Goal: Check status: Check status

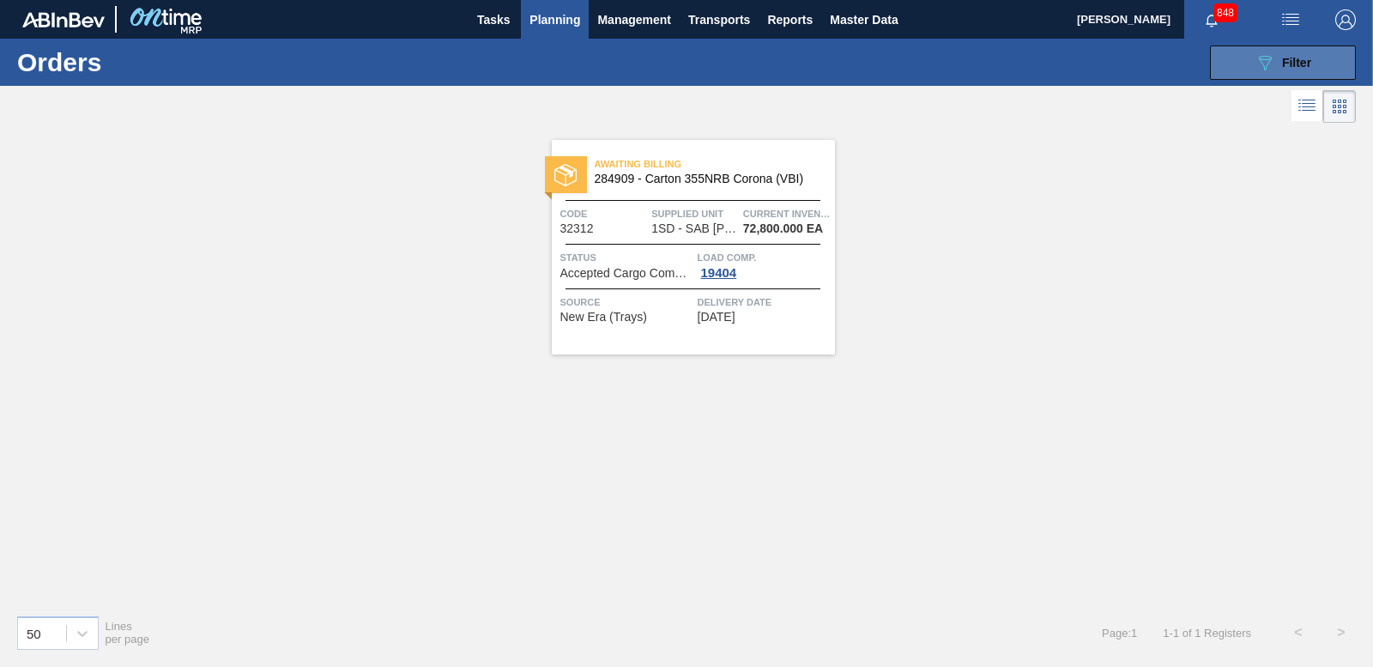
click at [1298, 66] on span "Filter" at bounding box center [1296, 63] width 29 height 14
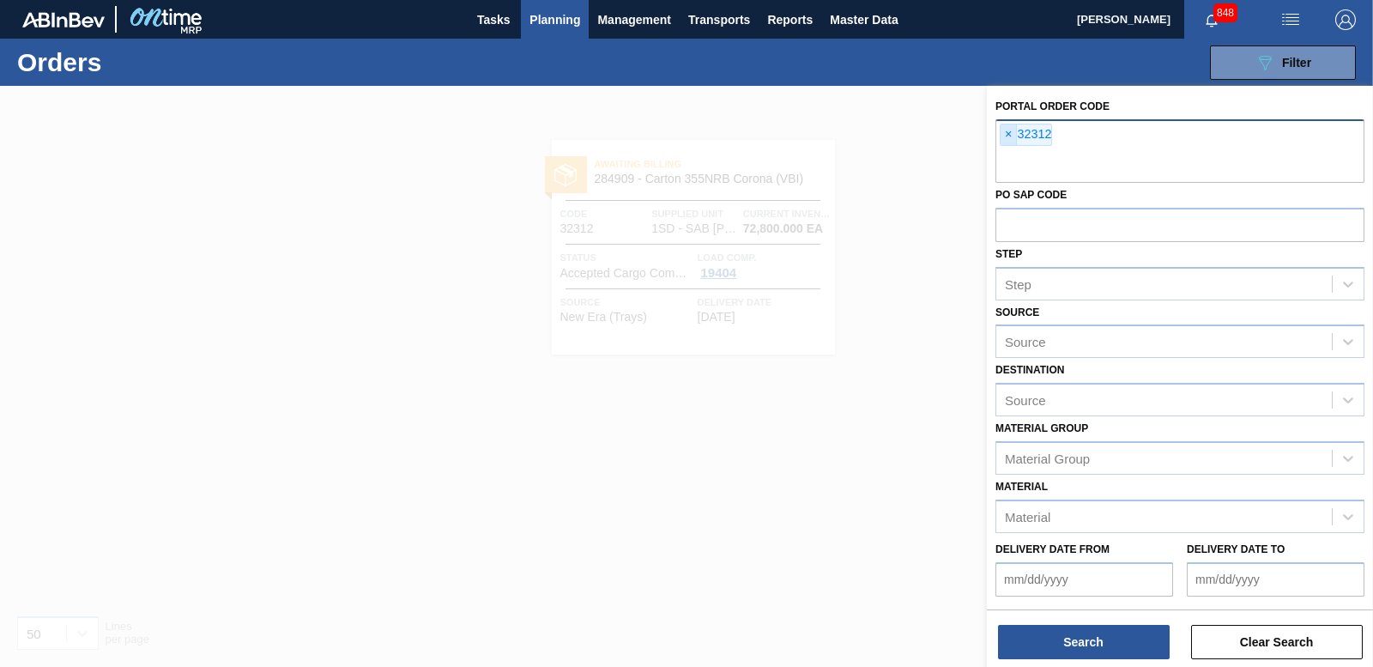
click at [1007, 135] on span "×" at bounding box center [1008, 134] width 16 height 21
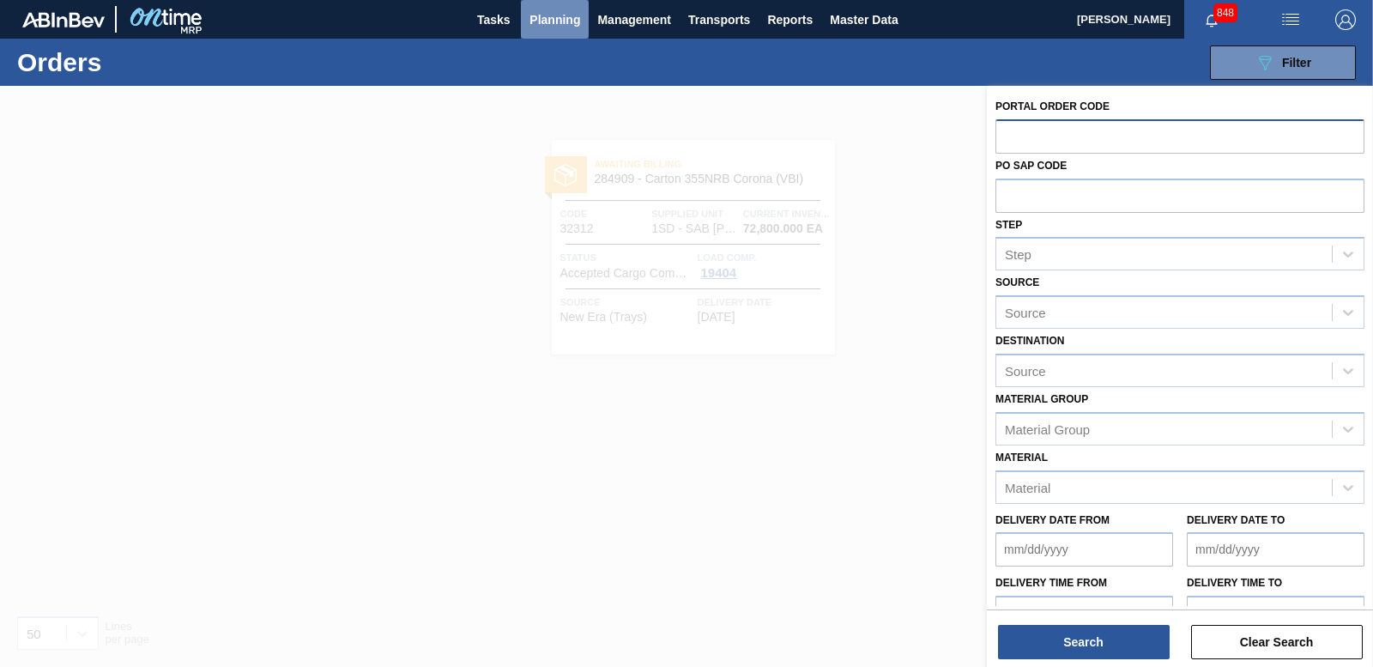
click at [568, 11] on span "Planning" at bounding box center [554, 19] width 51 height 21
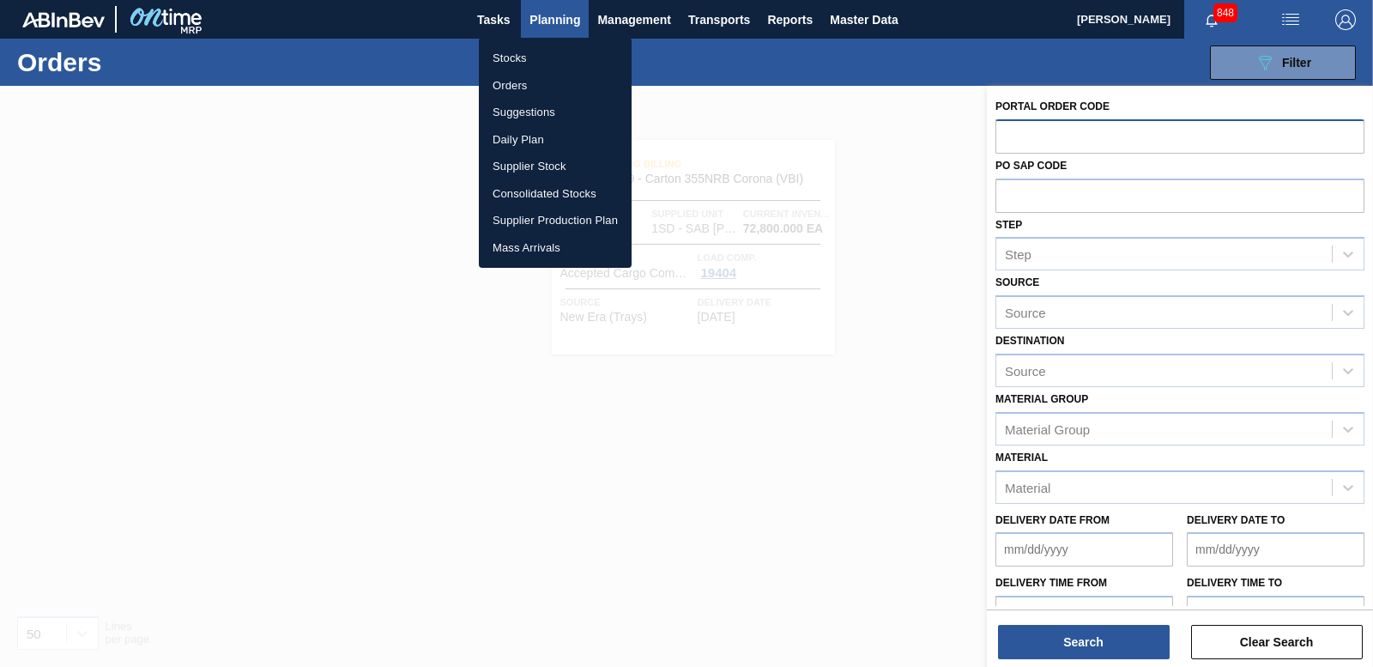
drag, startPoint x: 506, startPoint y: 57, endPoint x: 531, endPoint y: 55, distance: 24.9
click at [506, 56] on li "Stocks" at bounding box center [555, 58] width 153 height 27
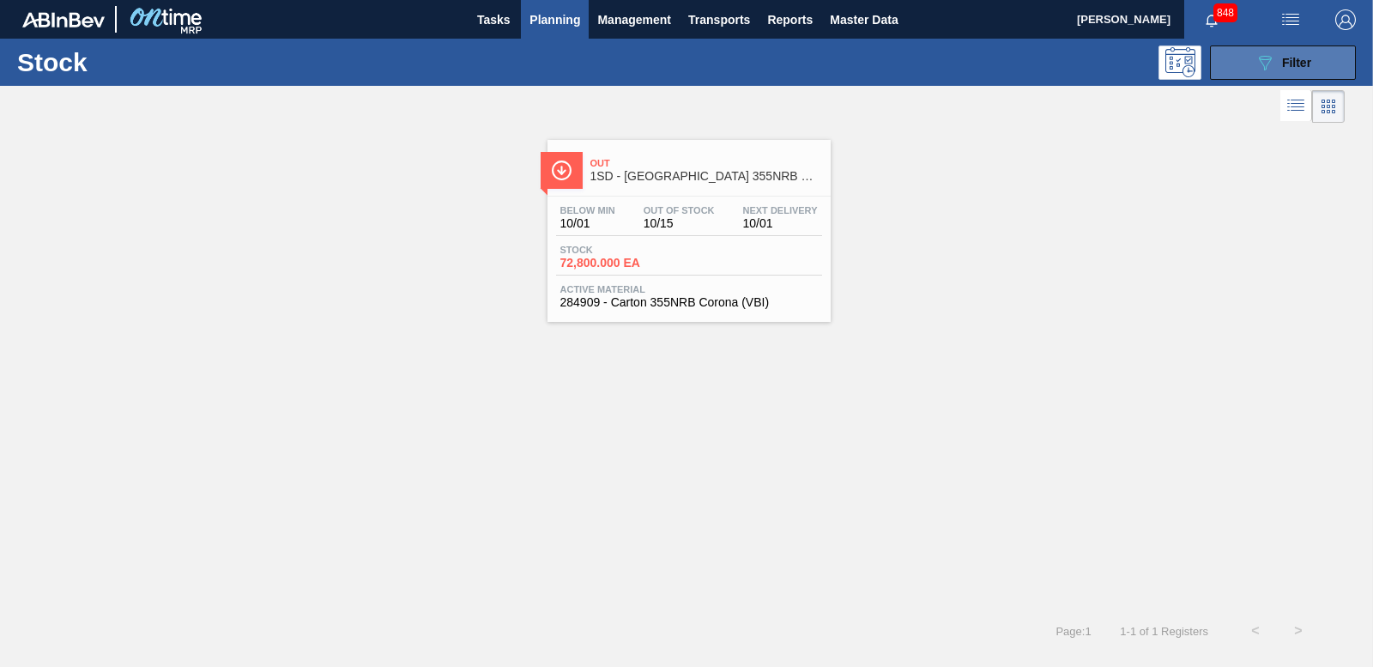
click at [1279, 59] on div "089F7B8B-B2A5-4AFE-B5C0-19BA573D28AC Filter" at bounding box center [1282, 62] width 57 height 21
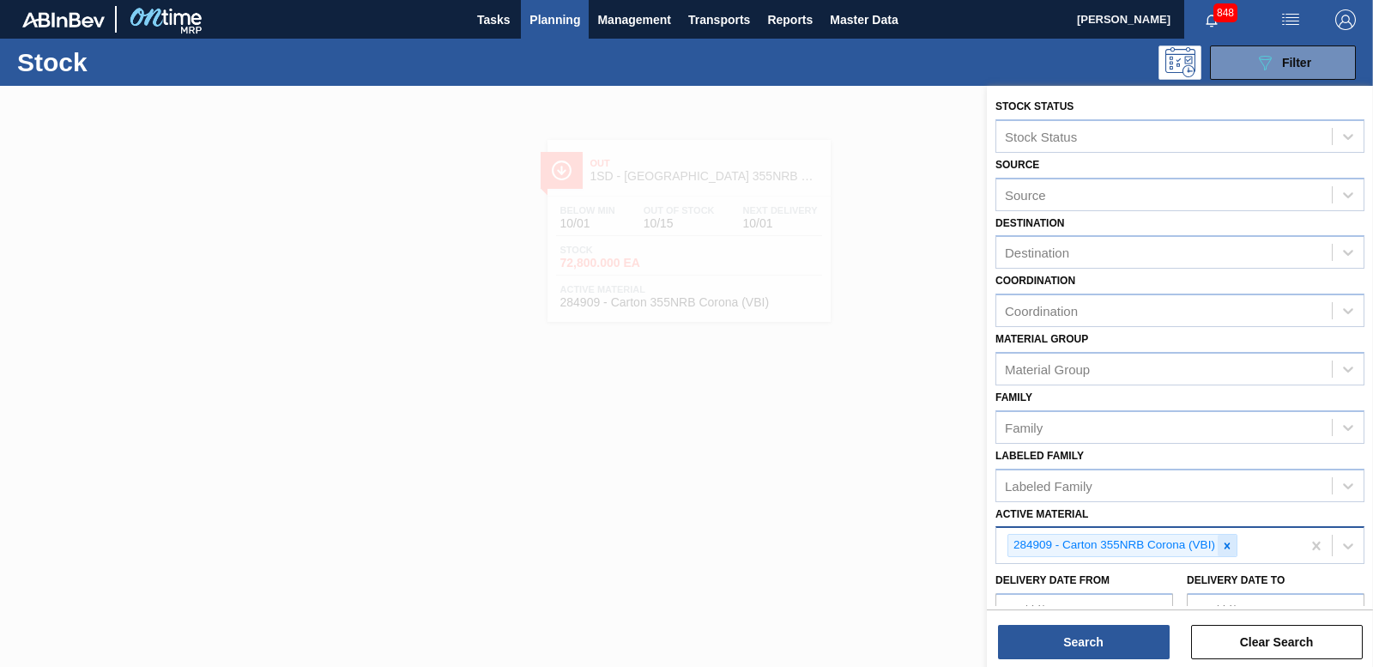
drag, startPoint x: 1230, startPoint y: 551, endPoint x: 1209, endPoint y: 544, distance: 22.5
click at [1228, 548] on icon at bounding box center [1227, 546] width 12 height 12
paste Material "285140"
type Material "285140"
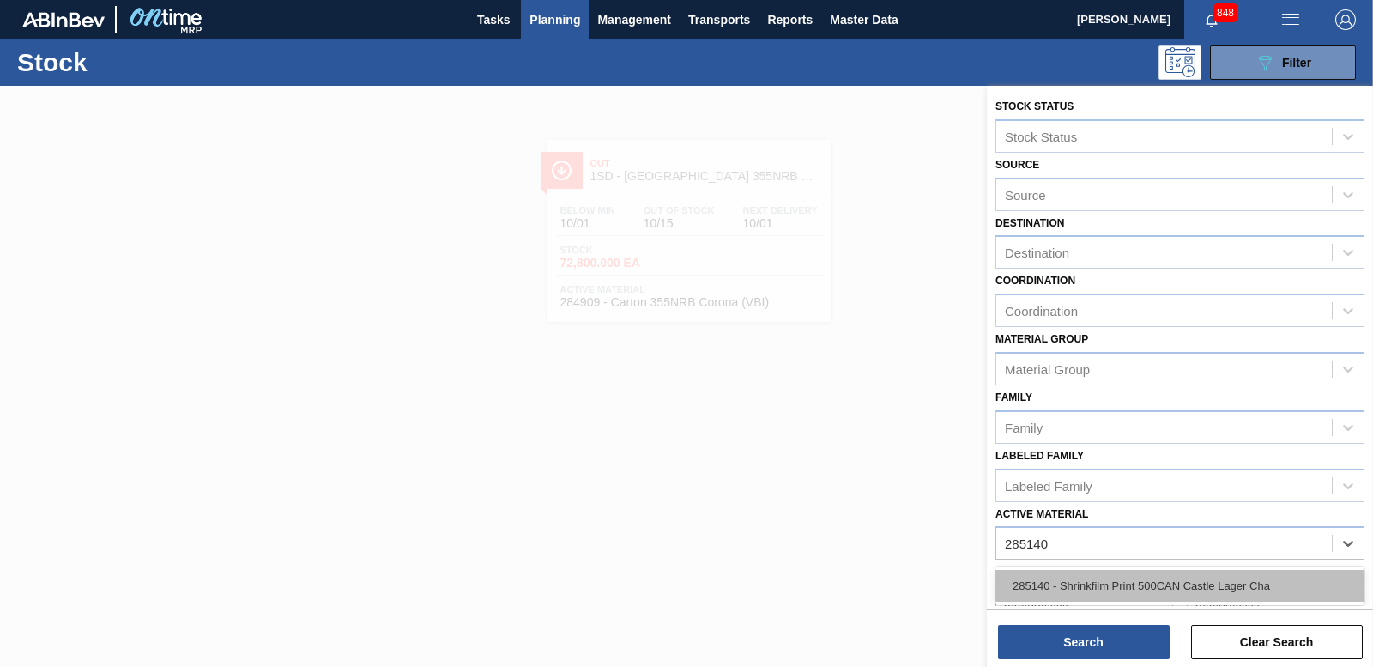
click at [1133, 581] on div "285140 - Shrinkfilm Print 500CAN Castle Lager Cha" at bounding box center [1179, 586] width 369 height 32
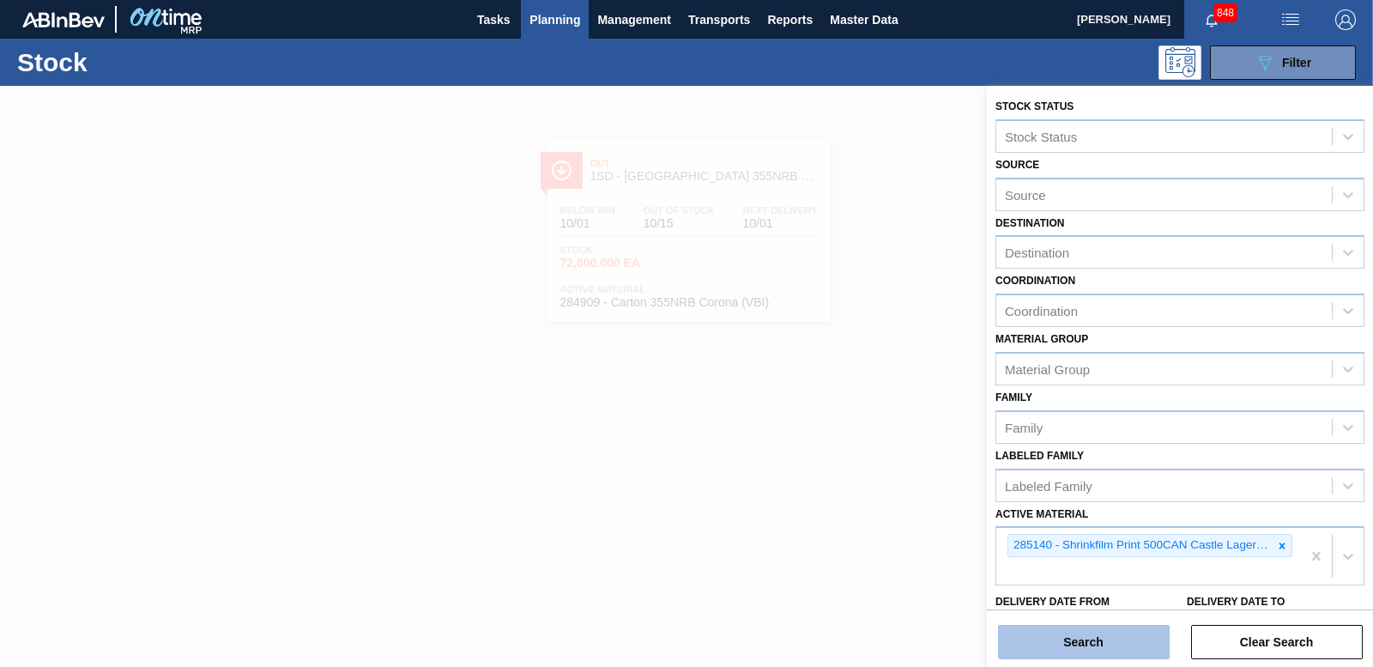
click at [1103, 646] on button "Search" at bounding box center [1084, 642] width 172 height 34
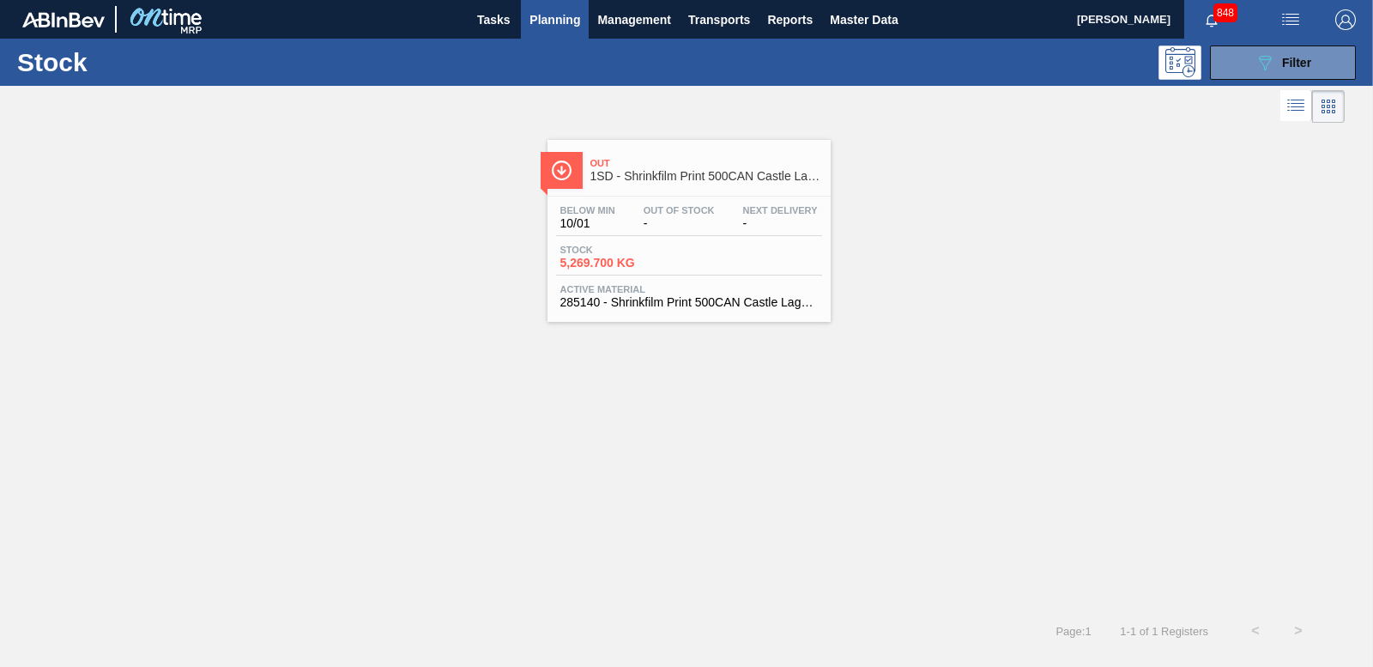
click at [617, 261] on span "5,269.700 KG" at bounding box center [620, 263] width 120 height 13
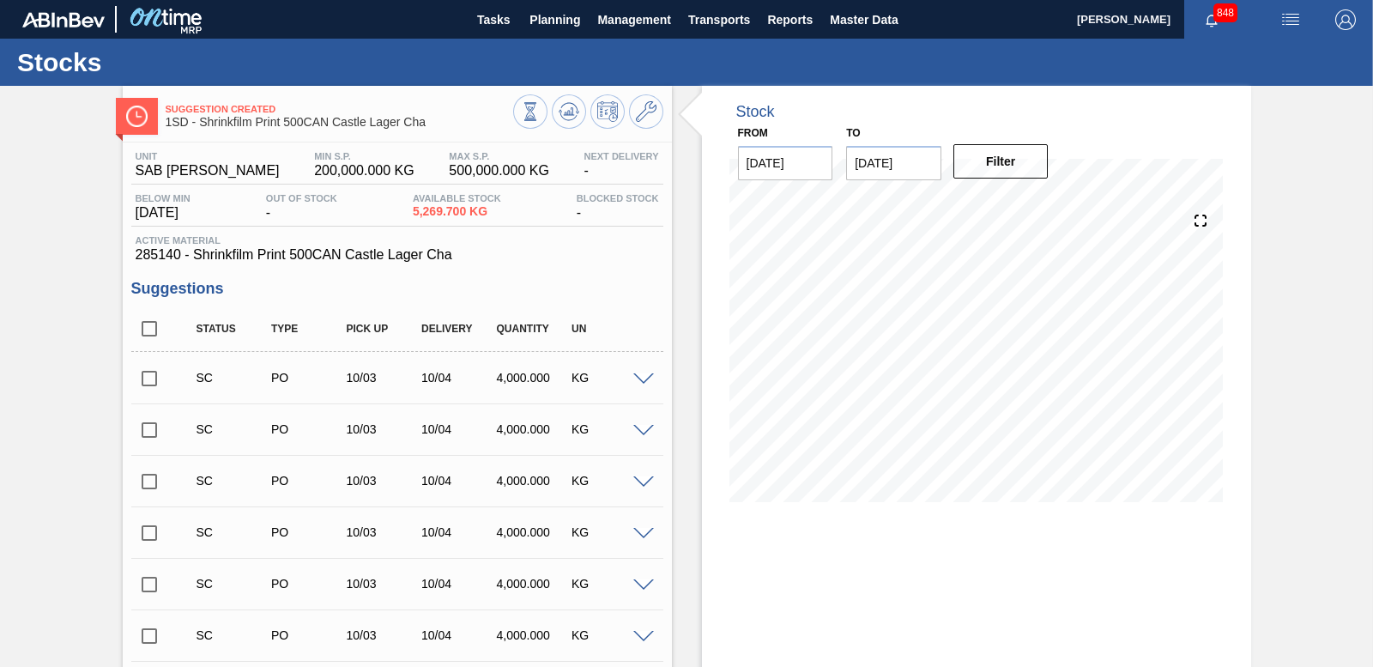
click at [149, 383] on input "checkbox" at bounding box center [149, 378] width 36 height 36
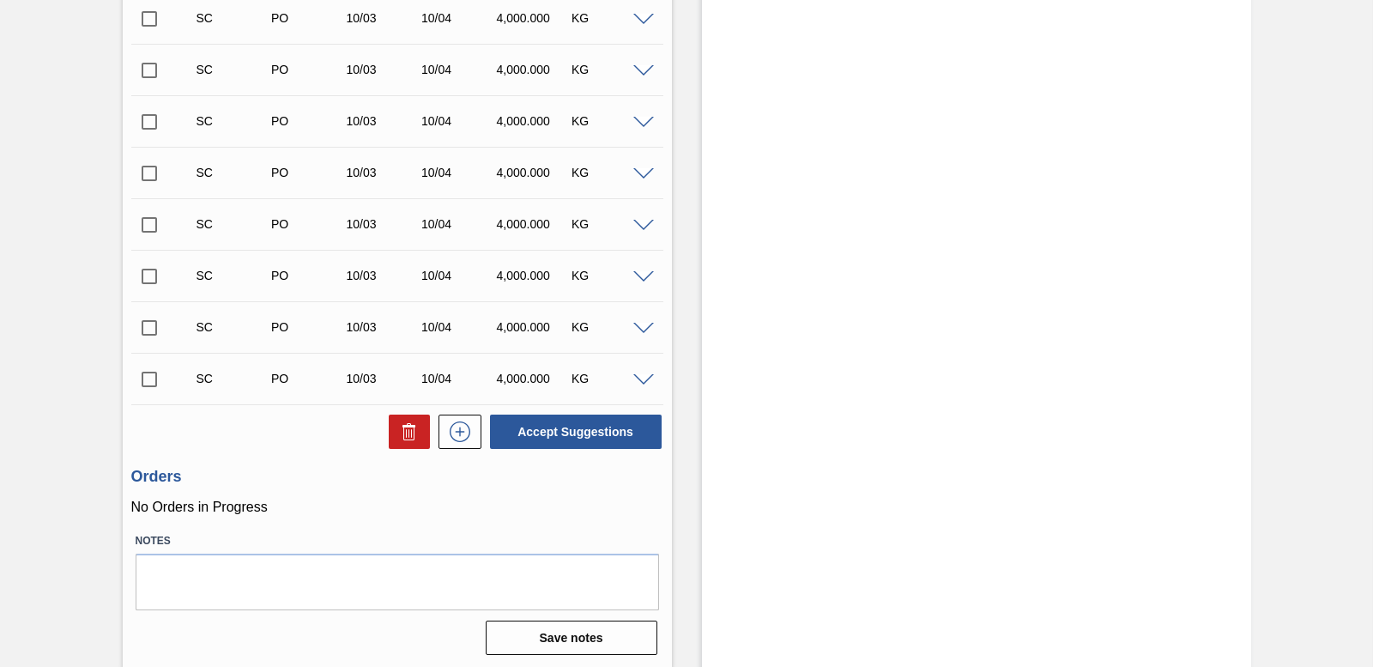
scroll to position [2524, 0]
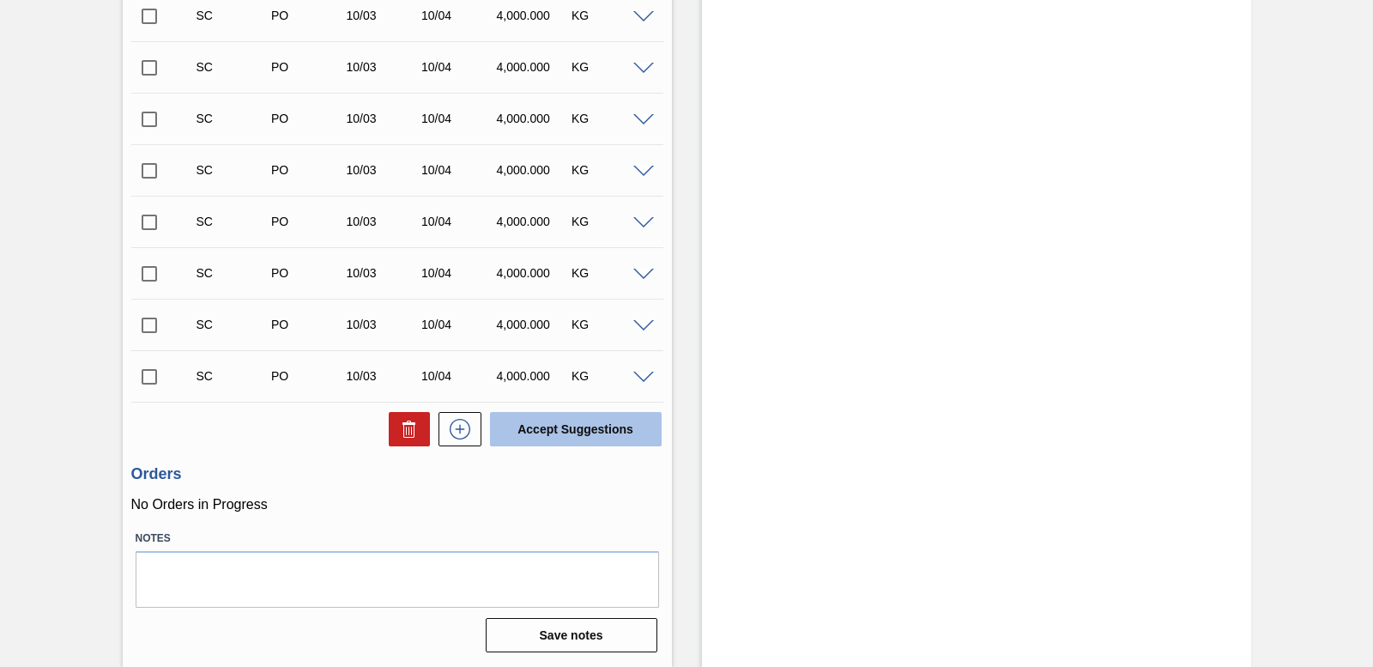
click at [529, 423] on button "Accept Suggestions" at bounding box center [576, 429] width 172 height 34
checkbox input "false"
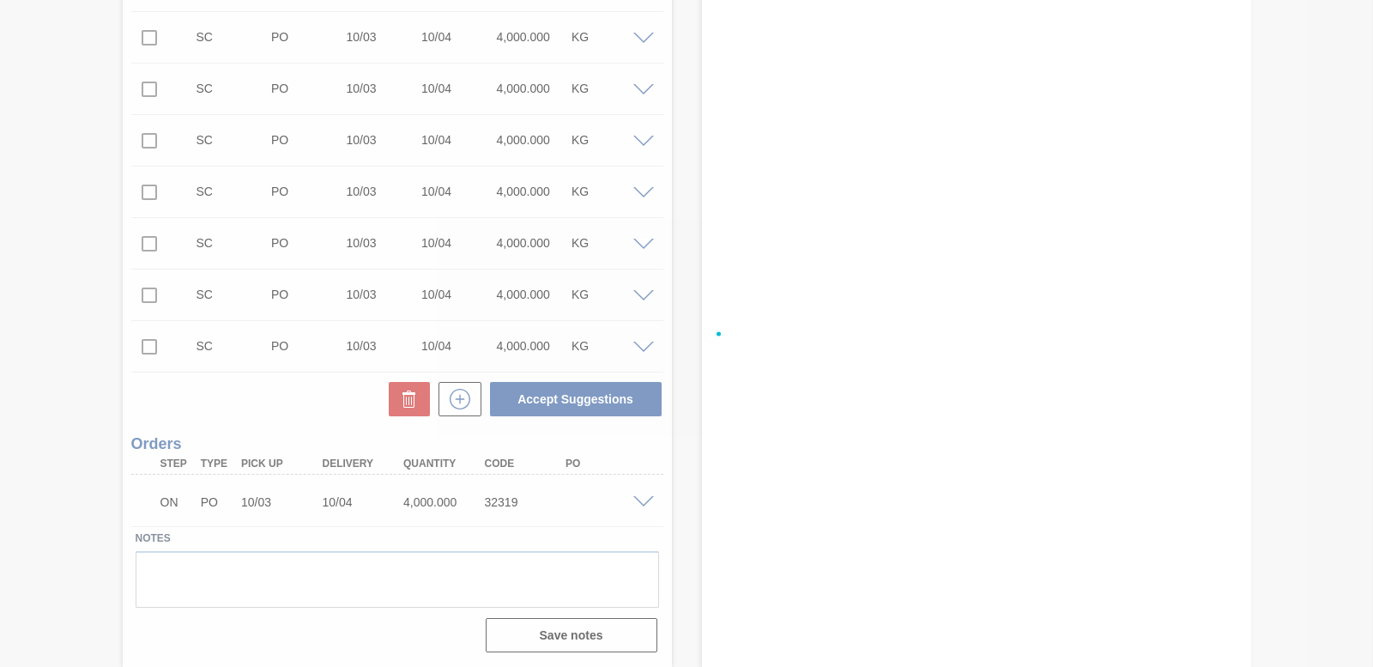
scroll to position [2473, 0]
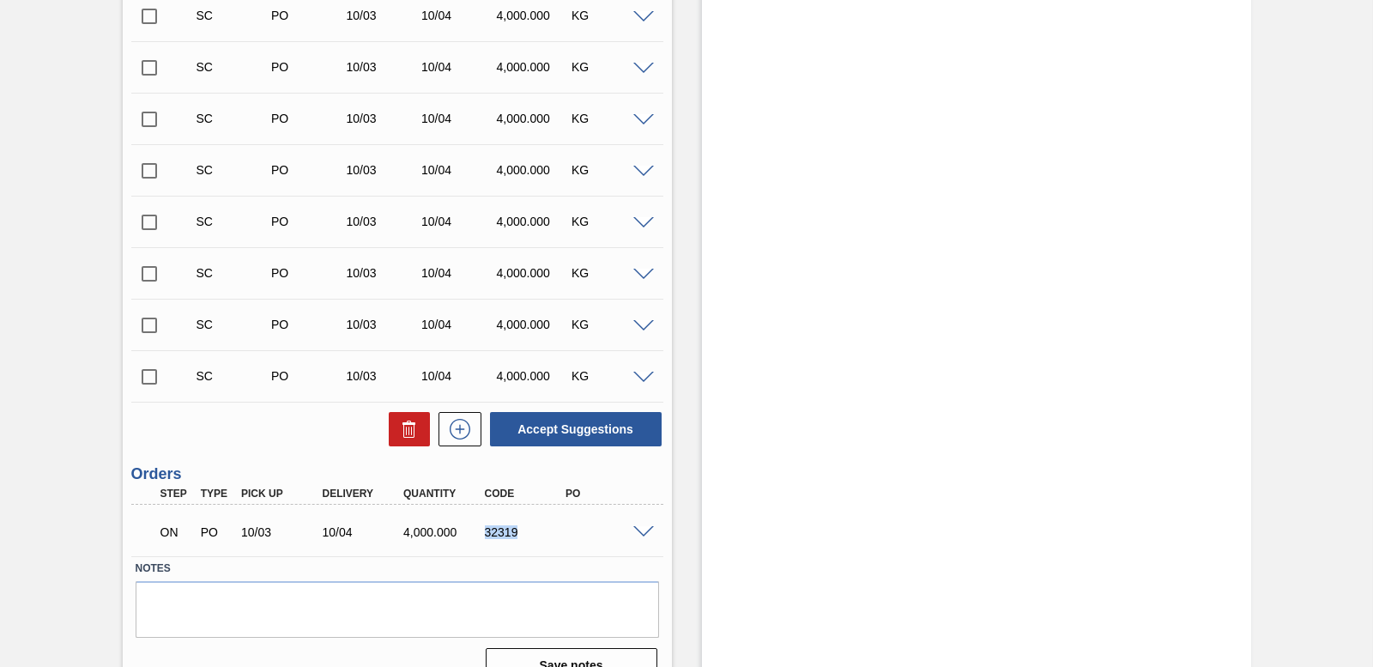
drag, startPoint x: 485, startPoint y: 529, endPoint x: 518, endPoint y: 534, distance: 33.7
click at [518, 534] on div "32319" at bounding box center [524, 532] width 89 height 14
copy div "32319"
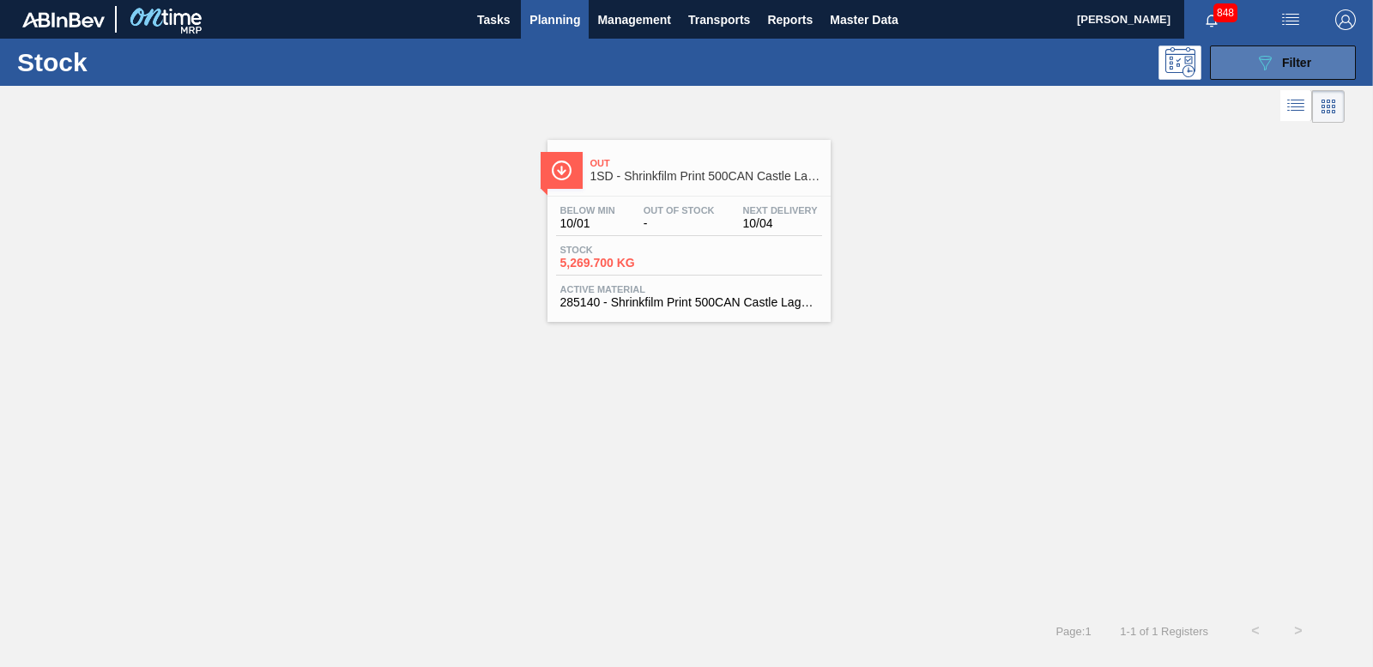
click at [1267, 61] on icon "089F7B8B-B2A5-4AFE-B5C0-19BA573D28AC" at bounding box center [1264, 62] width 21 height 21
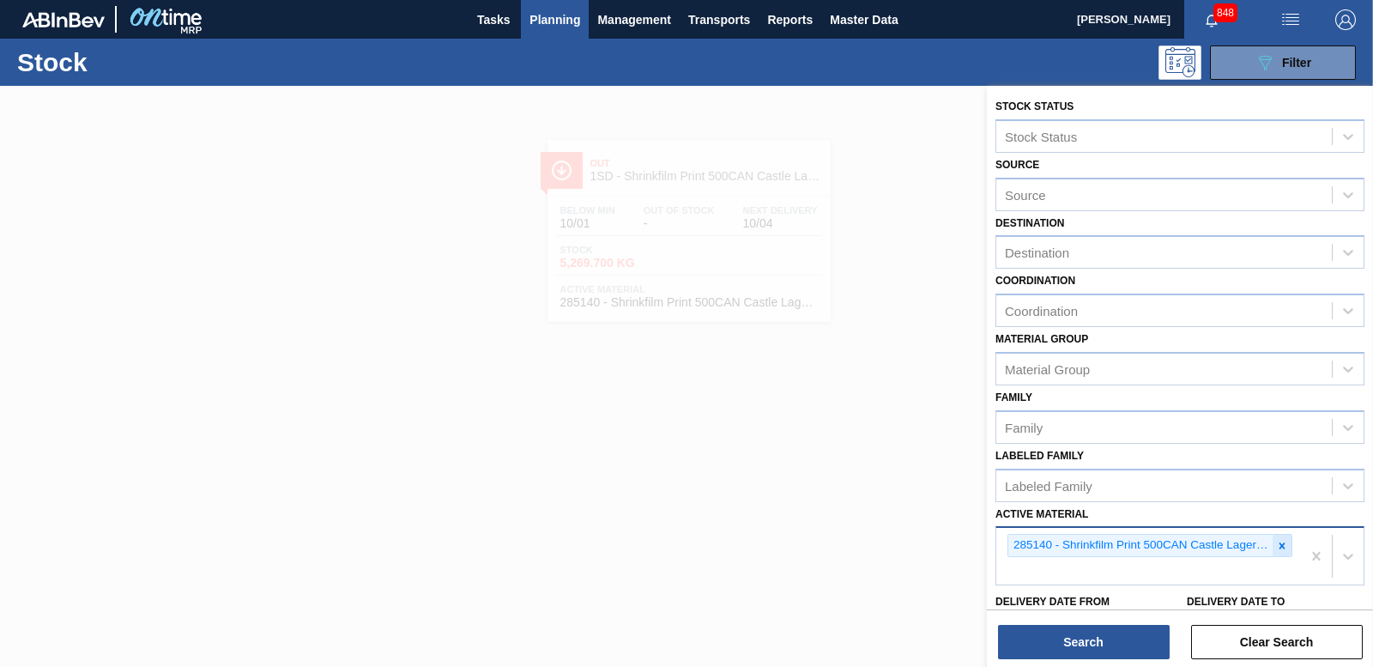
click at [1279, 543] on icon at bounding box center [1282, 546] width 12 height 12
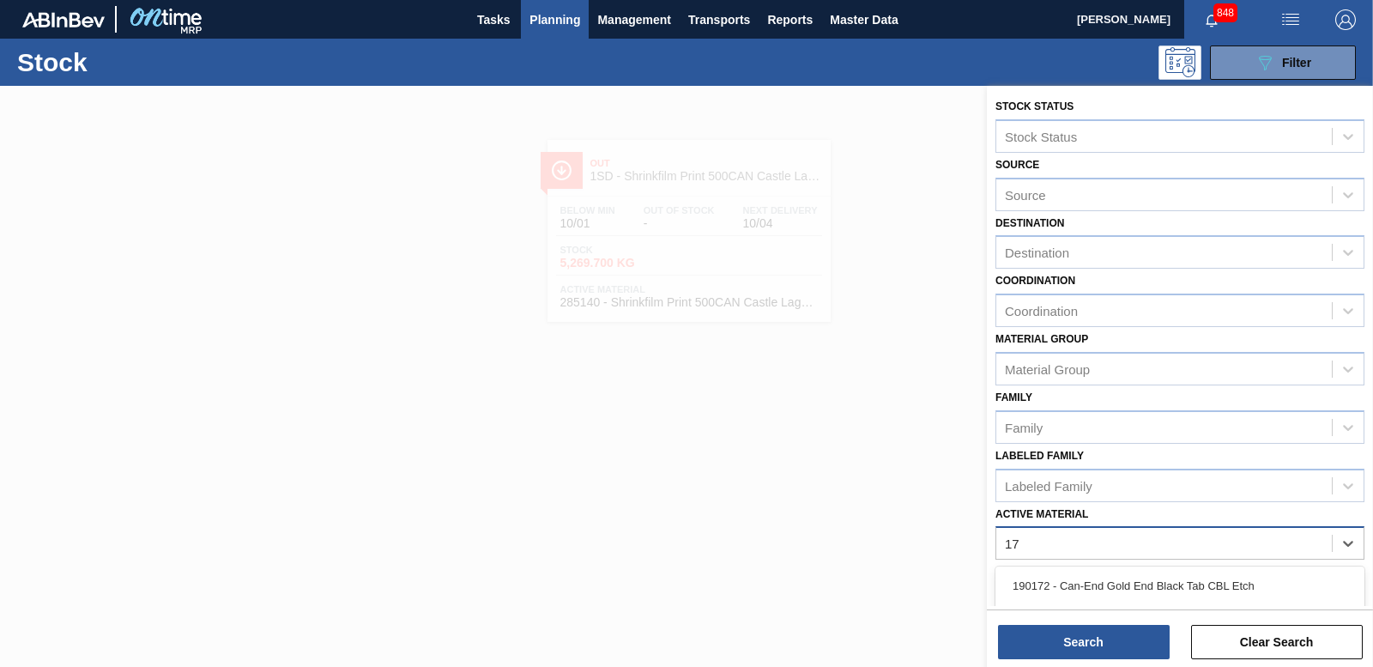
type Material "173"
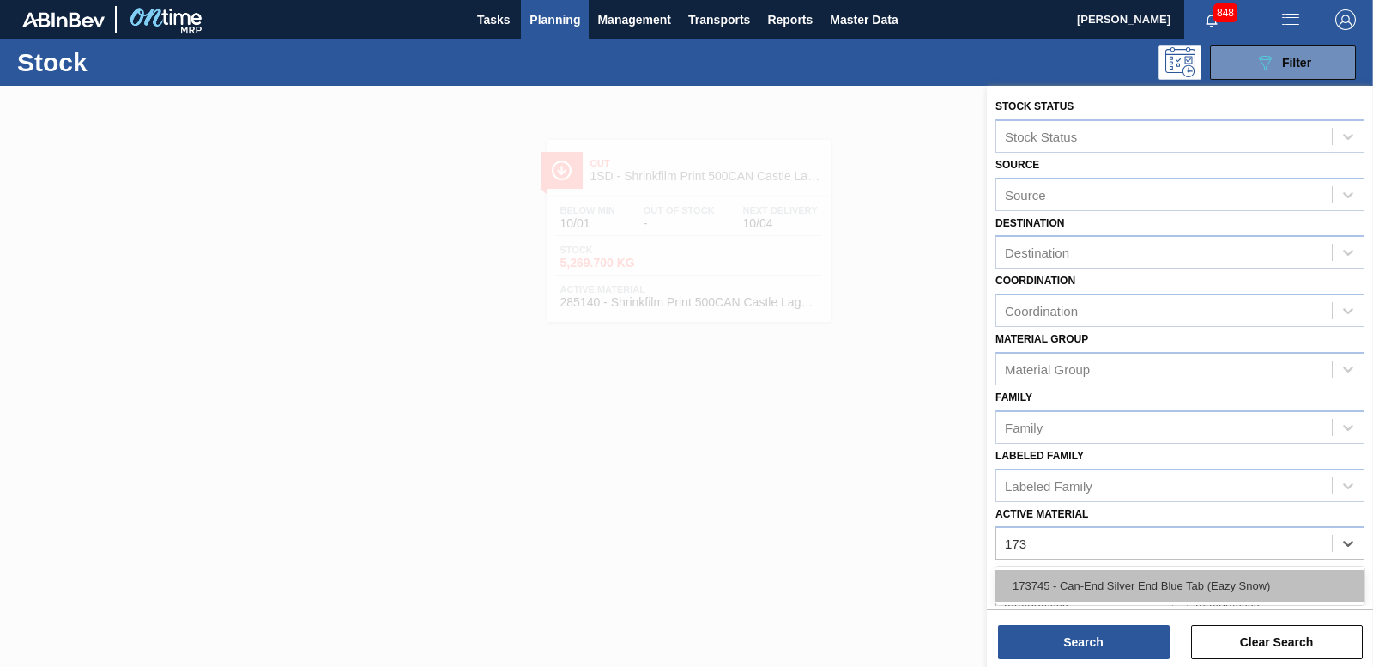
click at [1154, 589] on div "173745 - Can-End Silver End Blue Tab (Eazy Snow)" at bounding box center [1179, 586] width 369 height 32
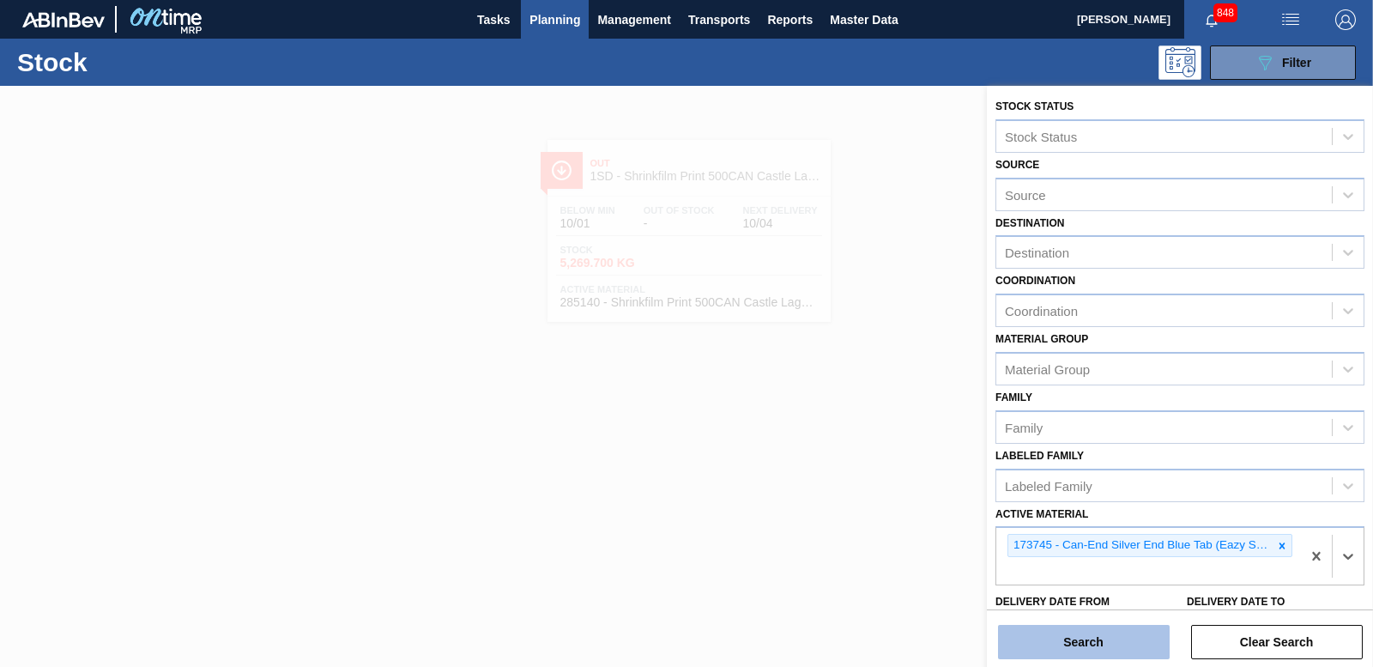
click at [1089, 627] on button "Search" at bounding box center [1084, 642] width 172 height 34
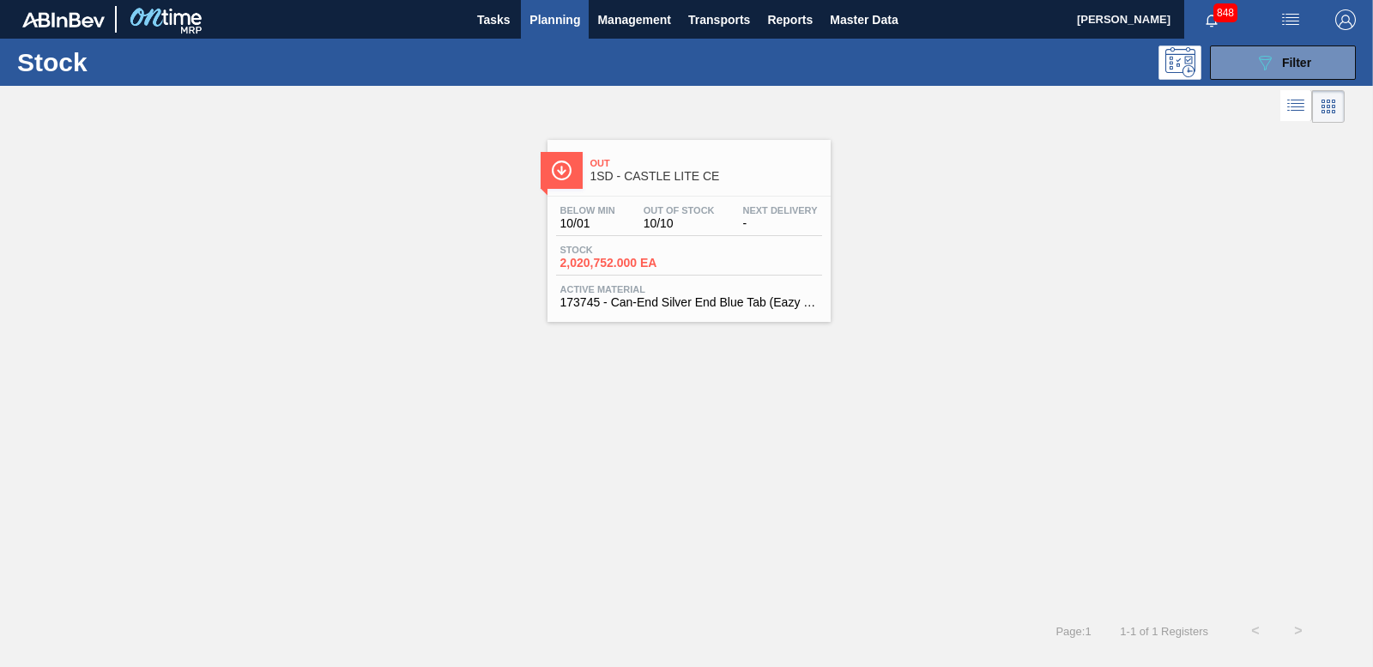
click at [635, 274] on div "Stock 2,020,752.000 EA" at bounding box center [689, 260] width 266 height 31
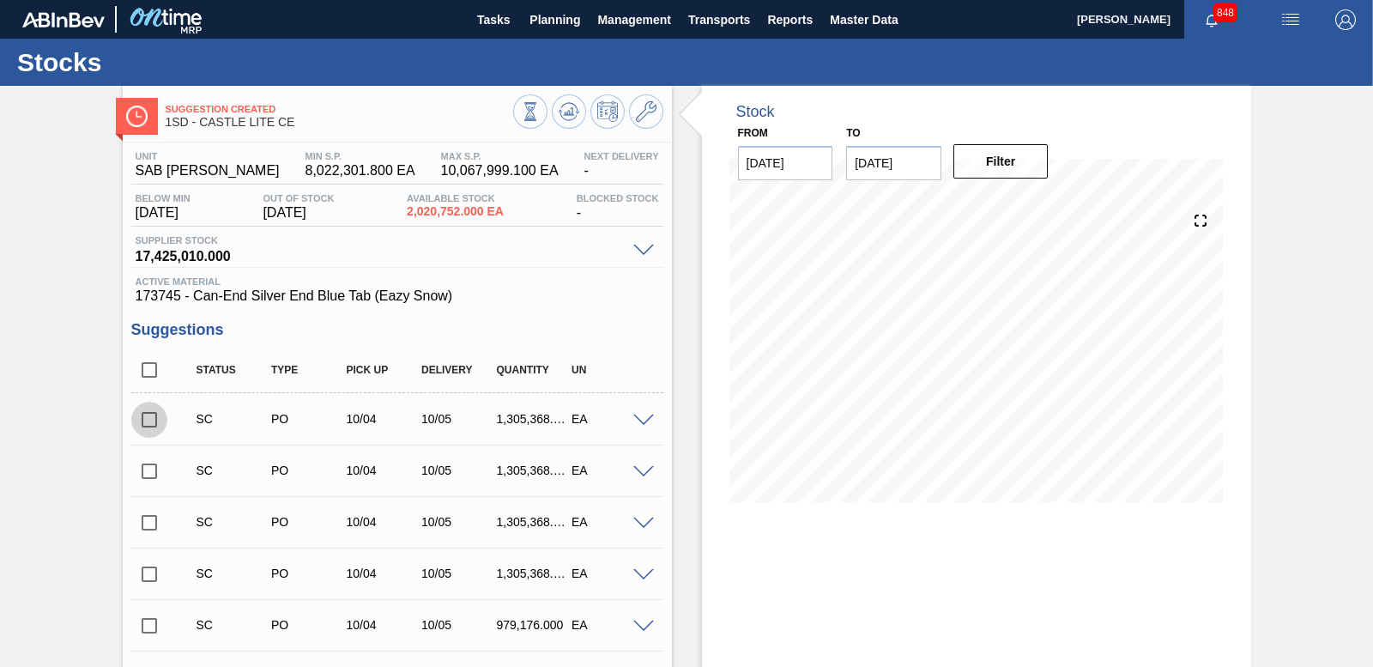
click at [149, 417] on input "checkbox" at bounding box center [149, 420] width 36 height 36
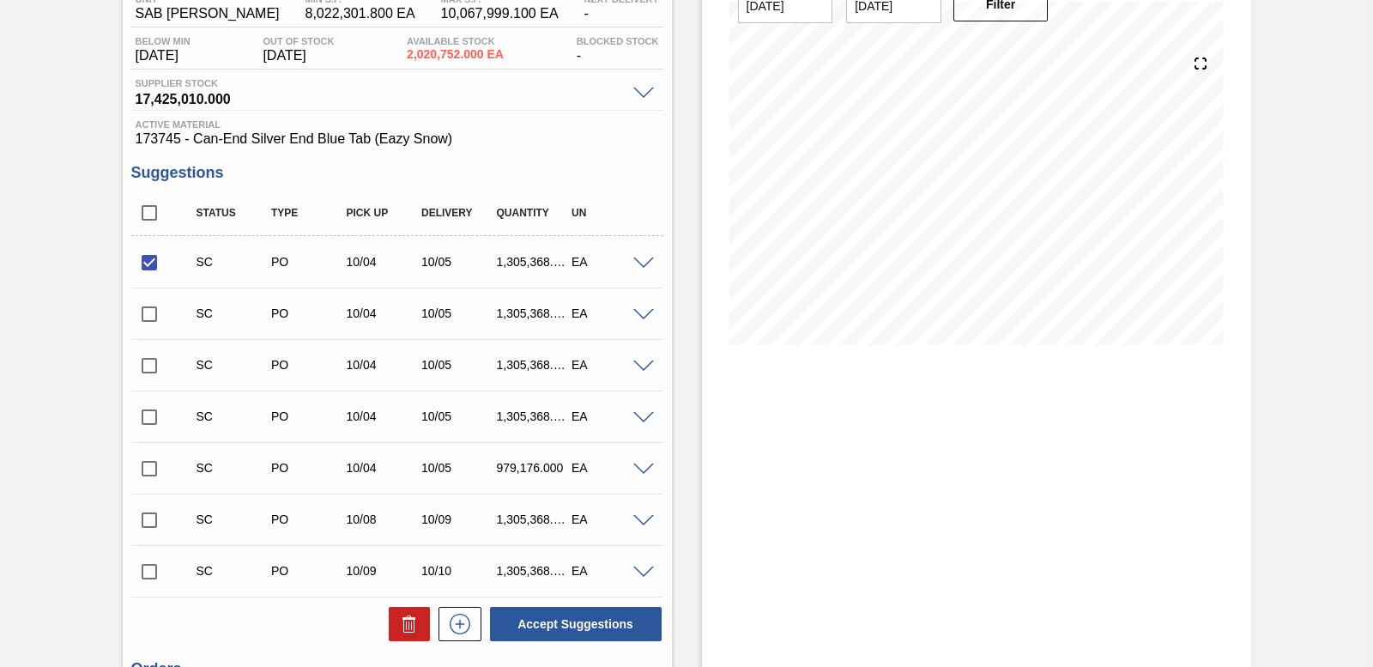
scroll to position [352, 0]
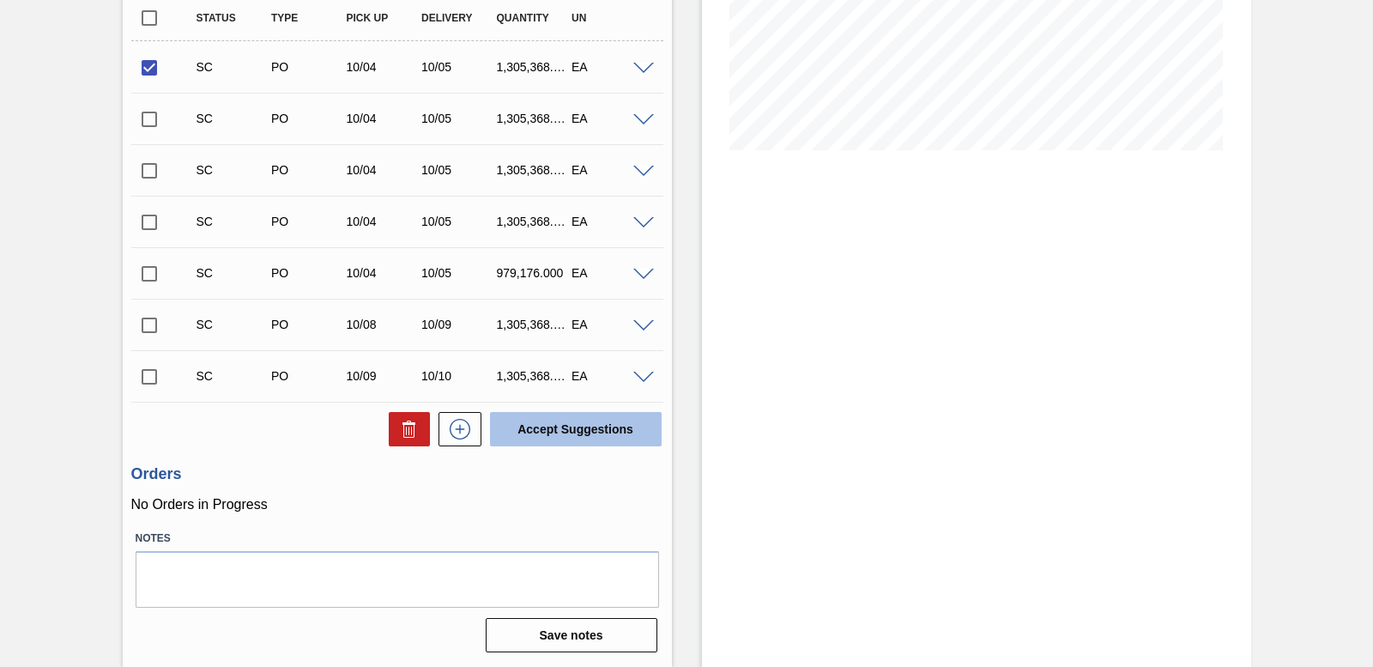
click at [579, 419] on button "Accept Suggestions" at bounding box center [576, 429] width 172 height 34
checkbox input "false"
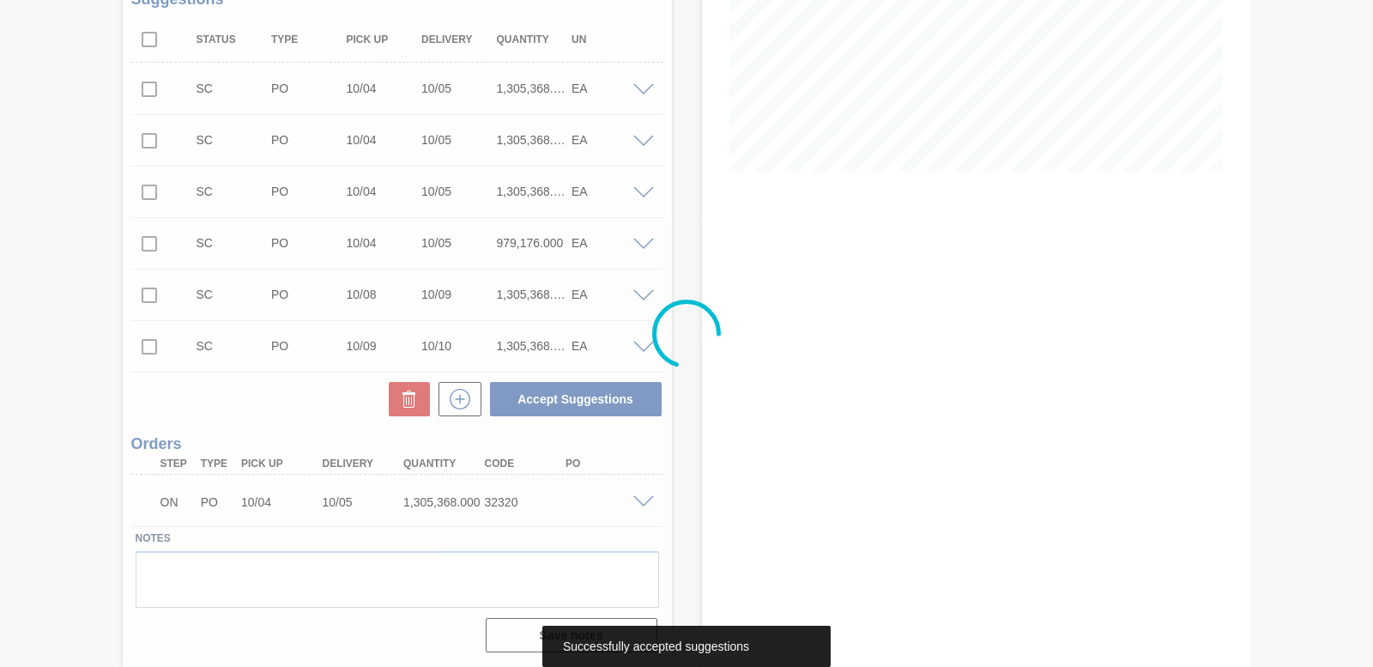
scroll to position [330, 0]
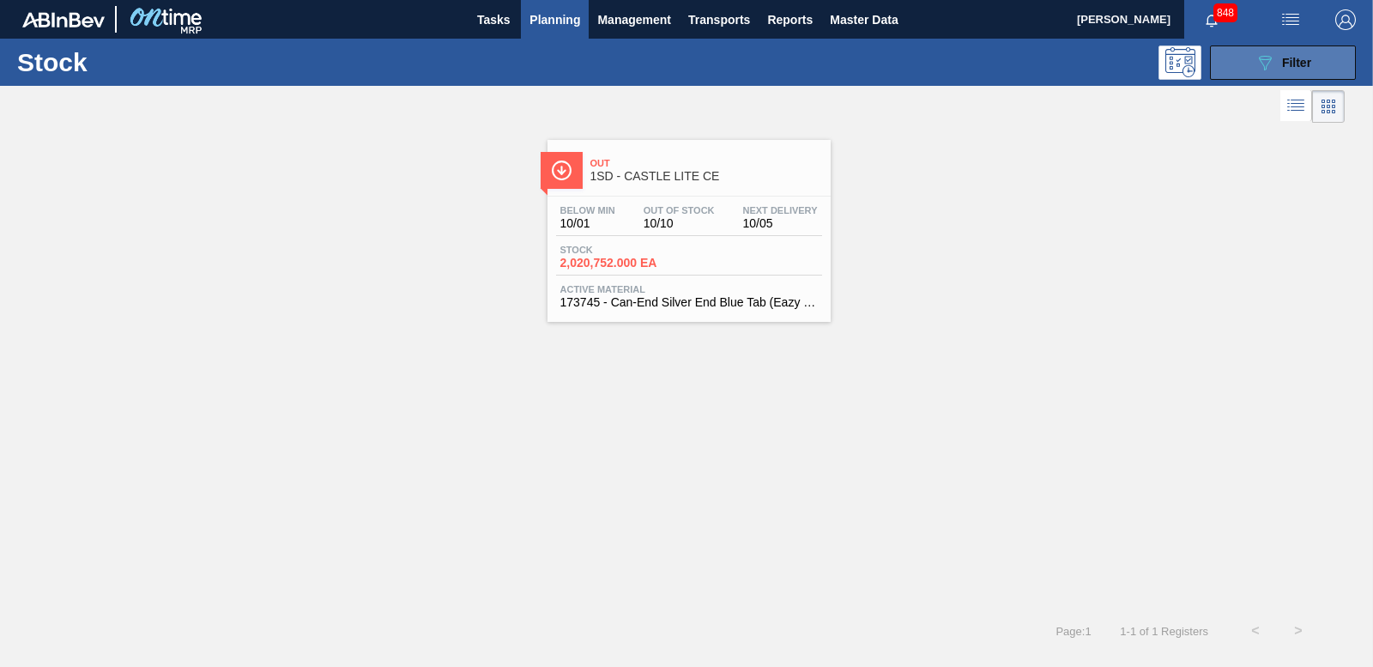
click at [1333, 62] on button "089F7B8B-B2A5-4AFE-B5C0-19BA573D28AC Filter" at bounding box center [1283, 62] width 146 height 34
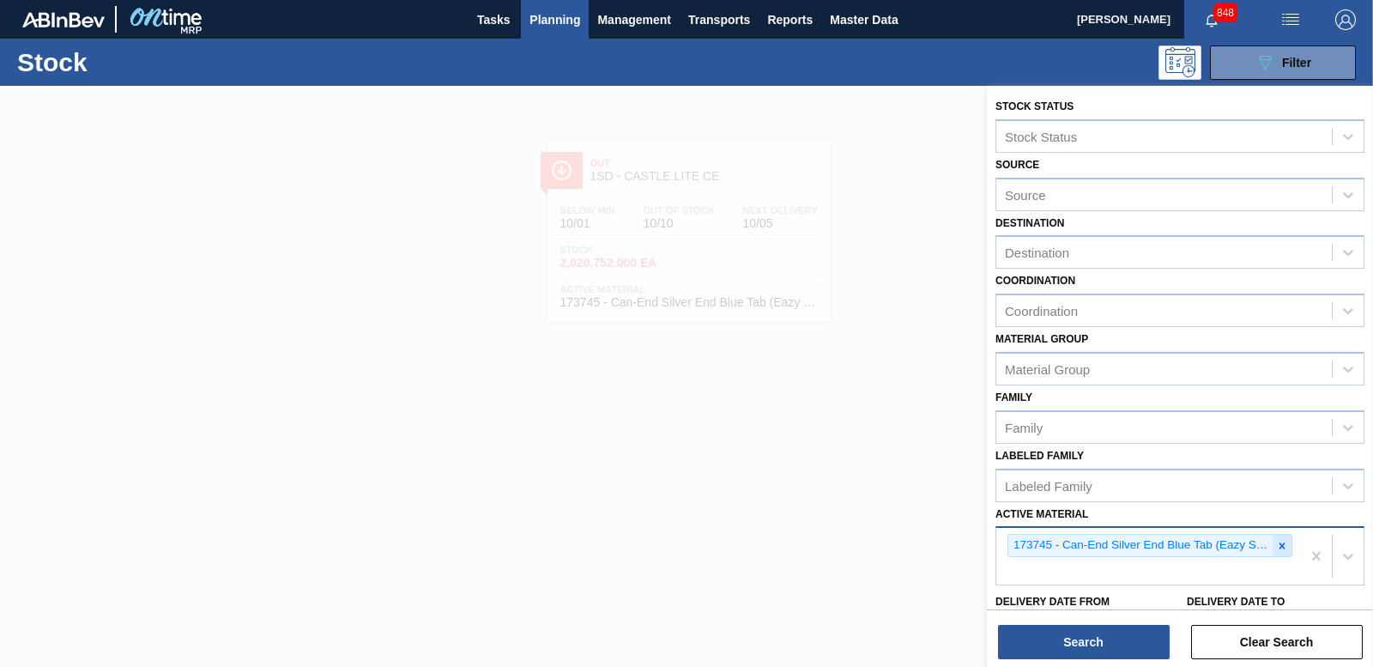
click at [1280, 542] on icon at bounding box center [1282, 546] width 12 height 12
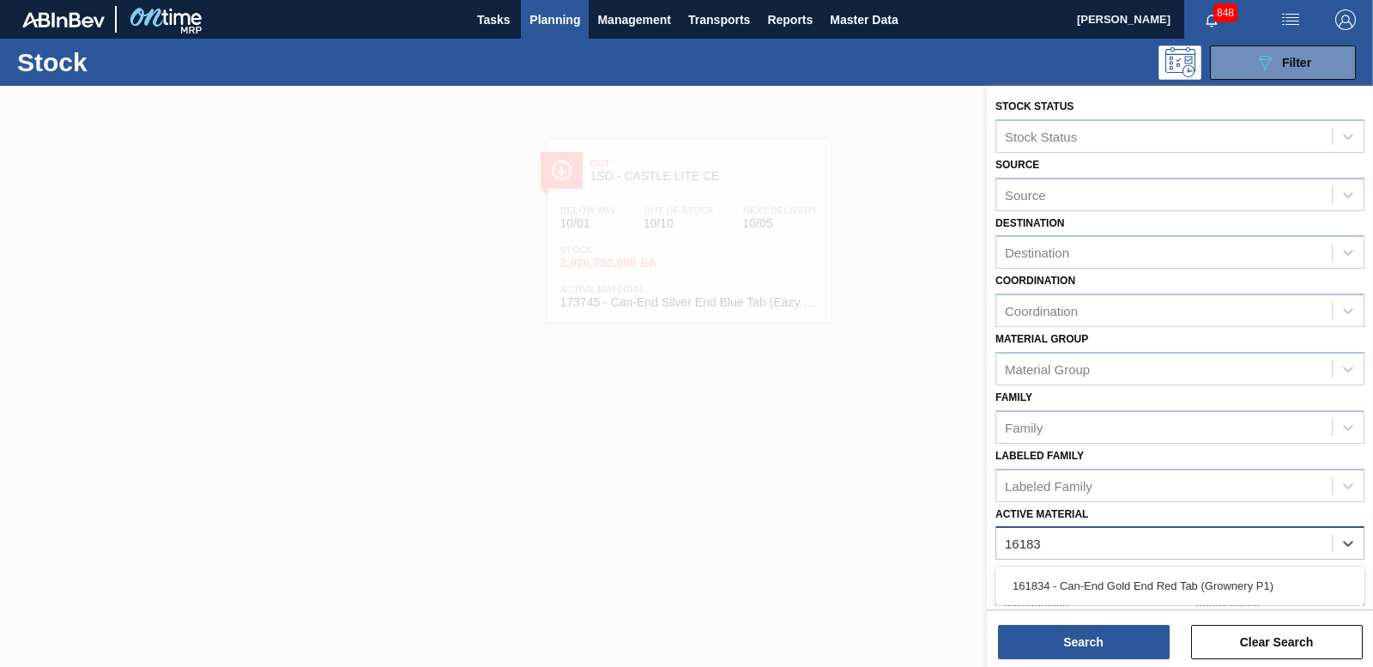
type Material "161834"
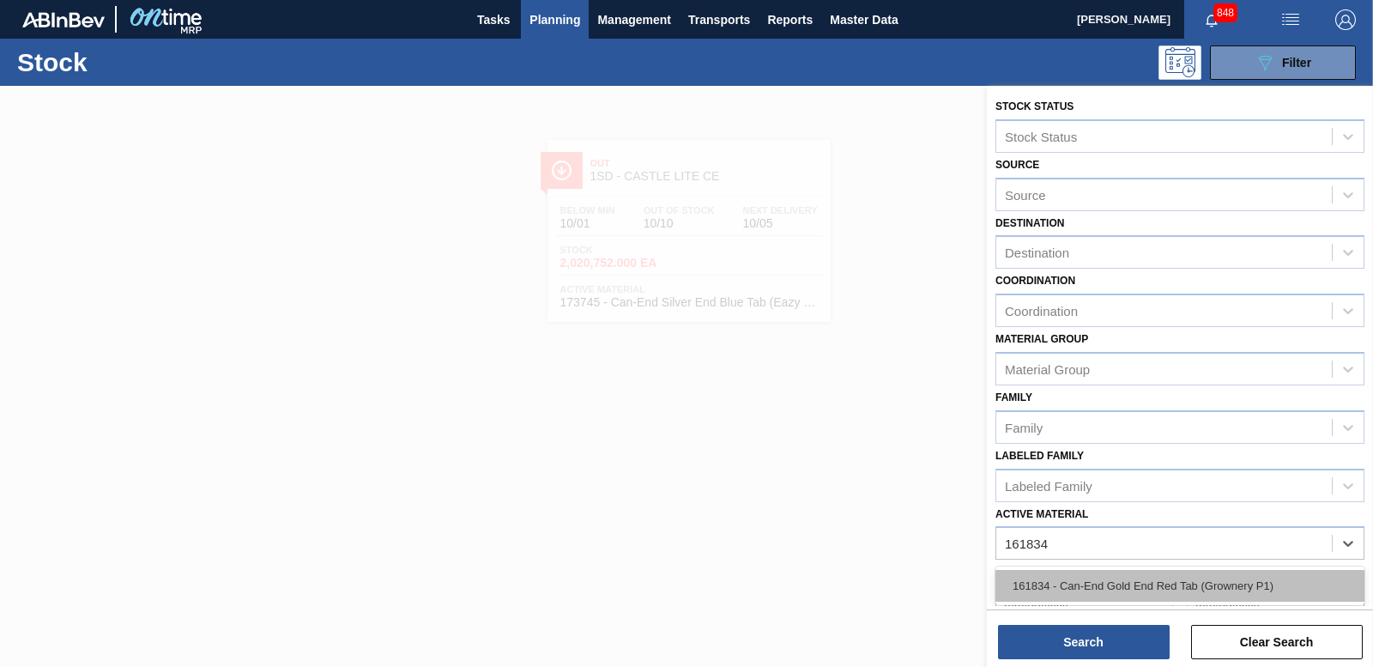
click at [1253, 579] on div "161834 - Can-End Gold End Red Tab (Grownery P1)" at bounding box center [1179, 586] width 369 height 32
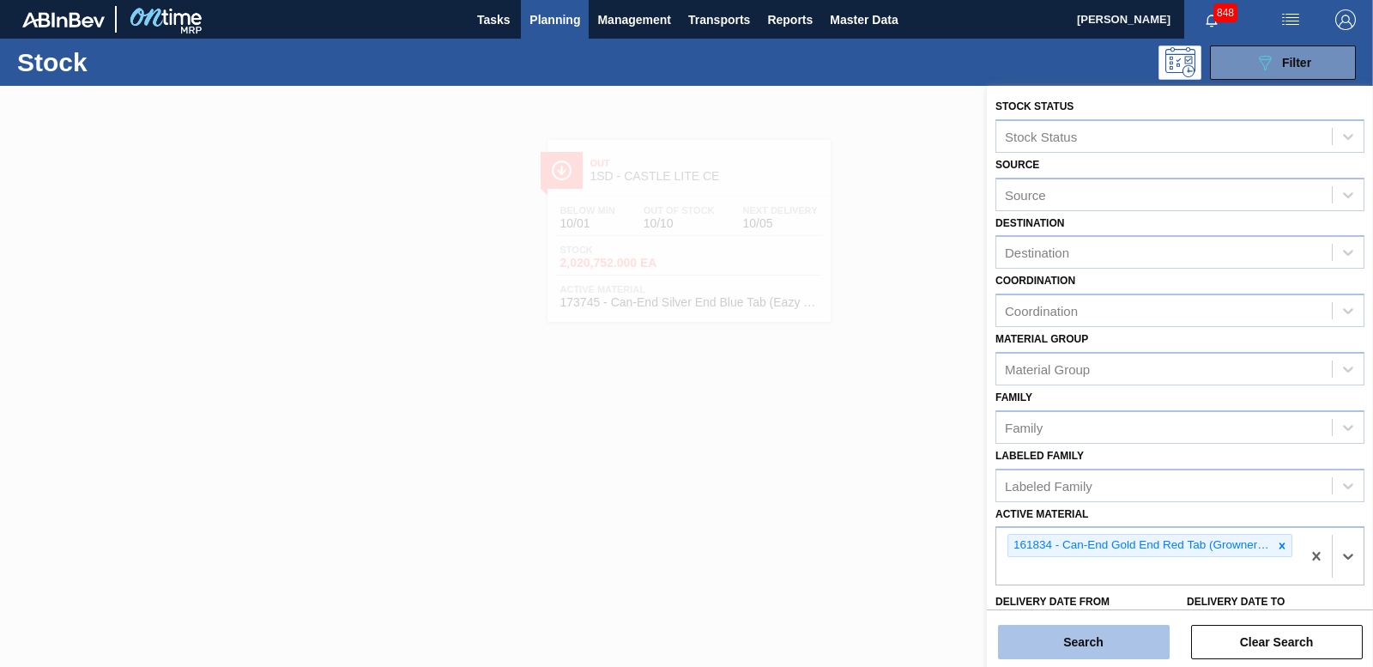
click at [1098, 628] on button "Search" at bounding box center [1084, 642] width 172 height 34
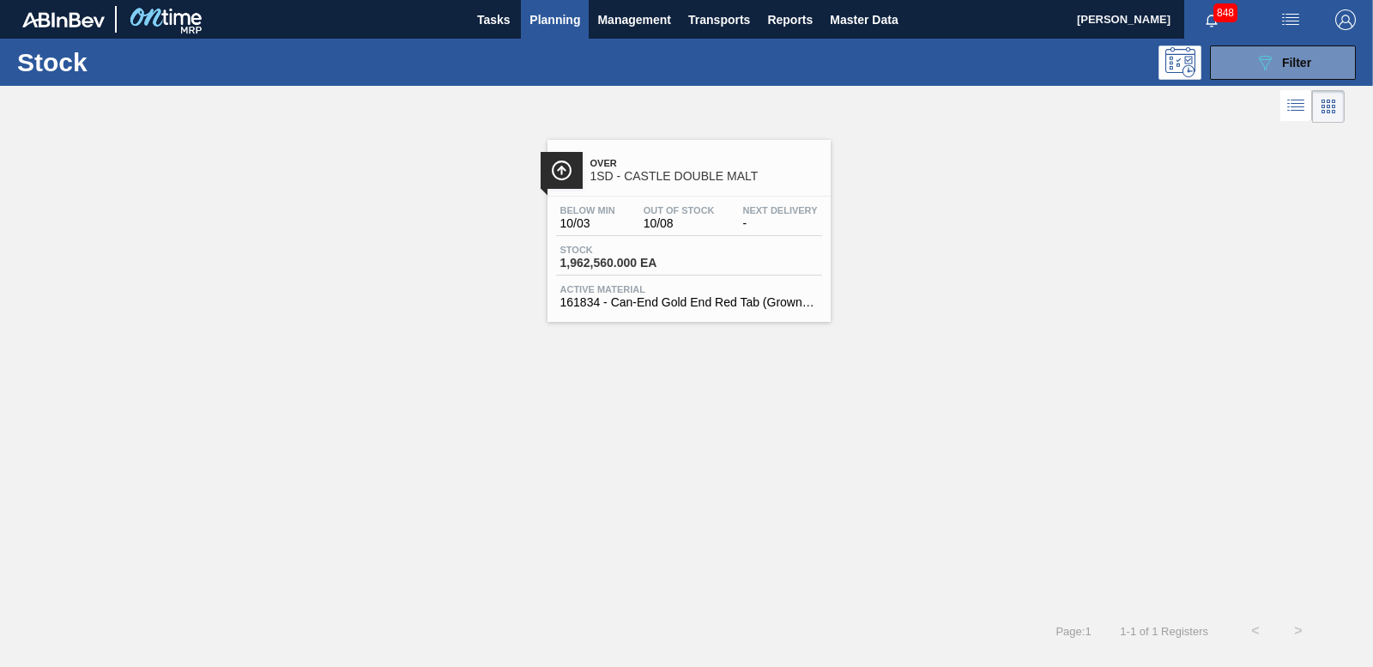
click at [628, 257] on span "1,962,560.000 EA" at bounding box center [620, 263] width 120 height 13
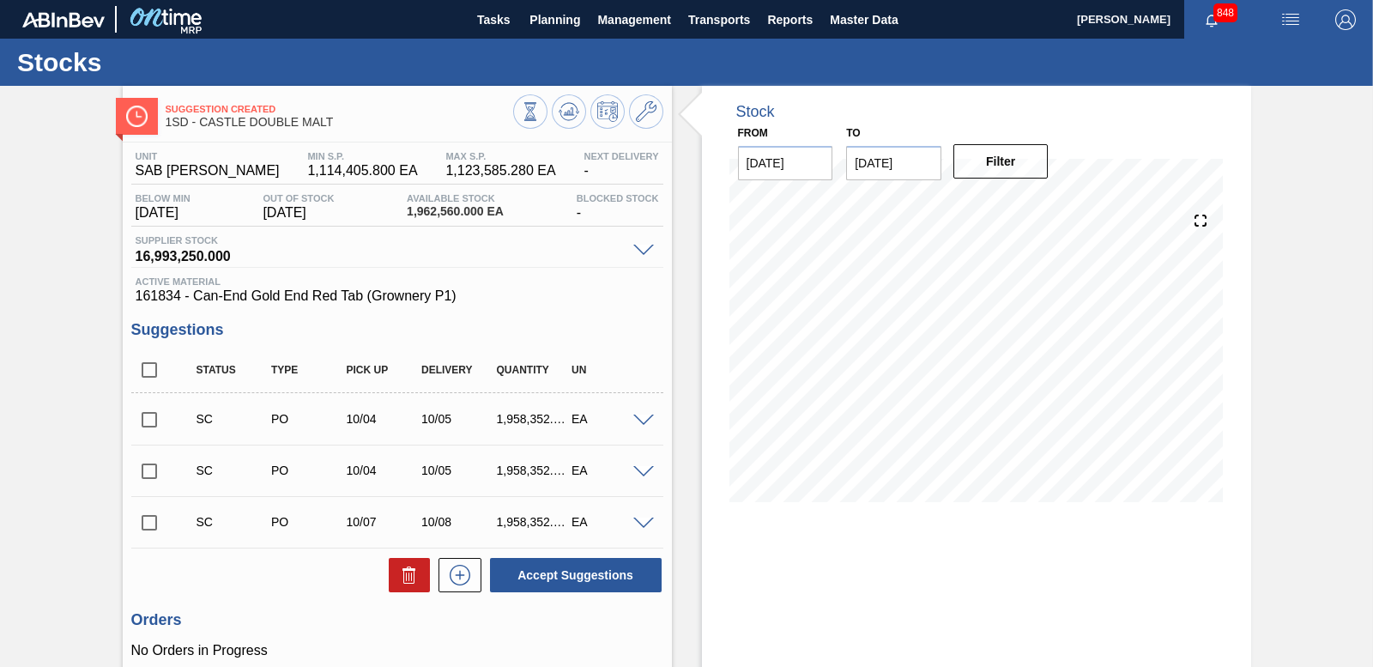
click at [142, 420] on input "checkbox" at bounding box center [149, 420] width 36 height 36
click at [541, 571] on button "Accept Suggestions" at bounding box center [576, 575] width 172 height 34
checkbox input "false"
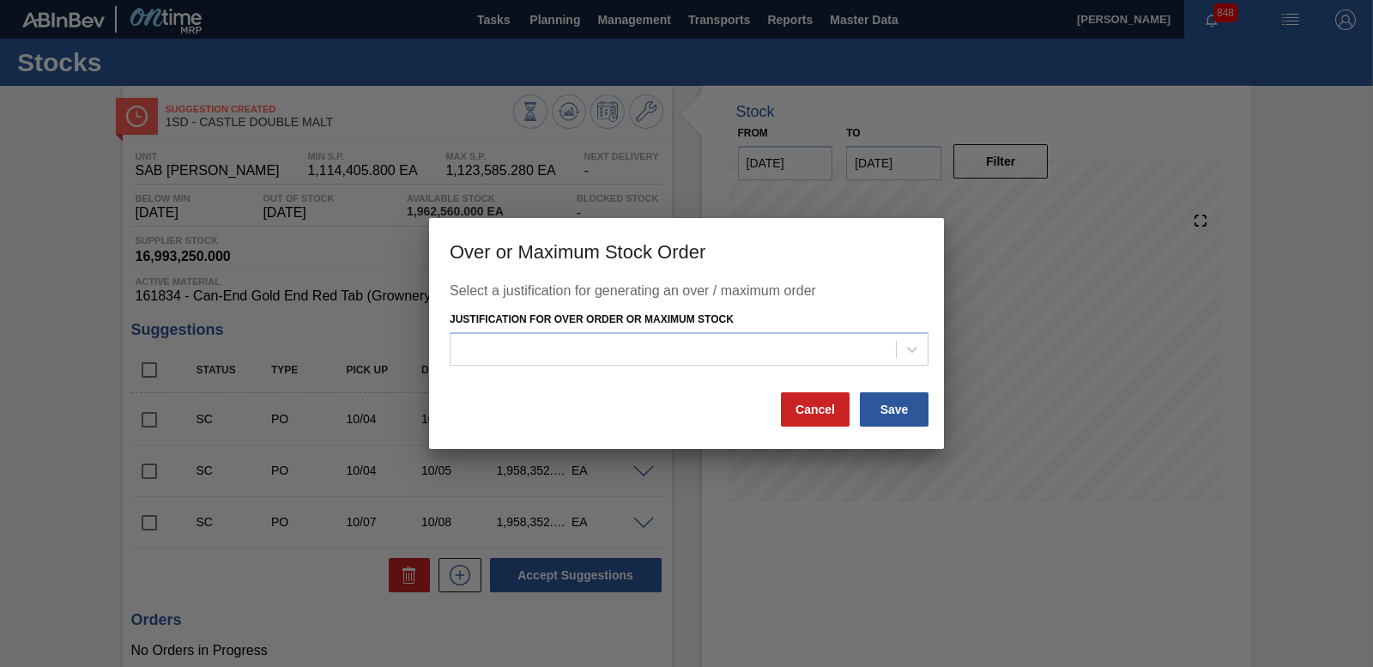
click at [462, 202] on div at bounding box center [686, 333] width 1373 height 667
click at [304, 309] on div at bounding box center [686, 333] width 1373 height 667
click at [920, 348] on icon at bounding box center [912, 349] width 17 height 17
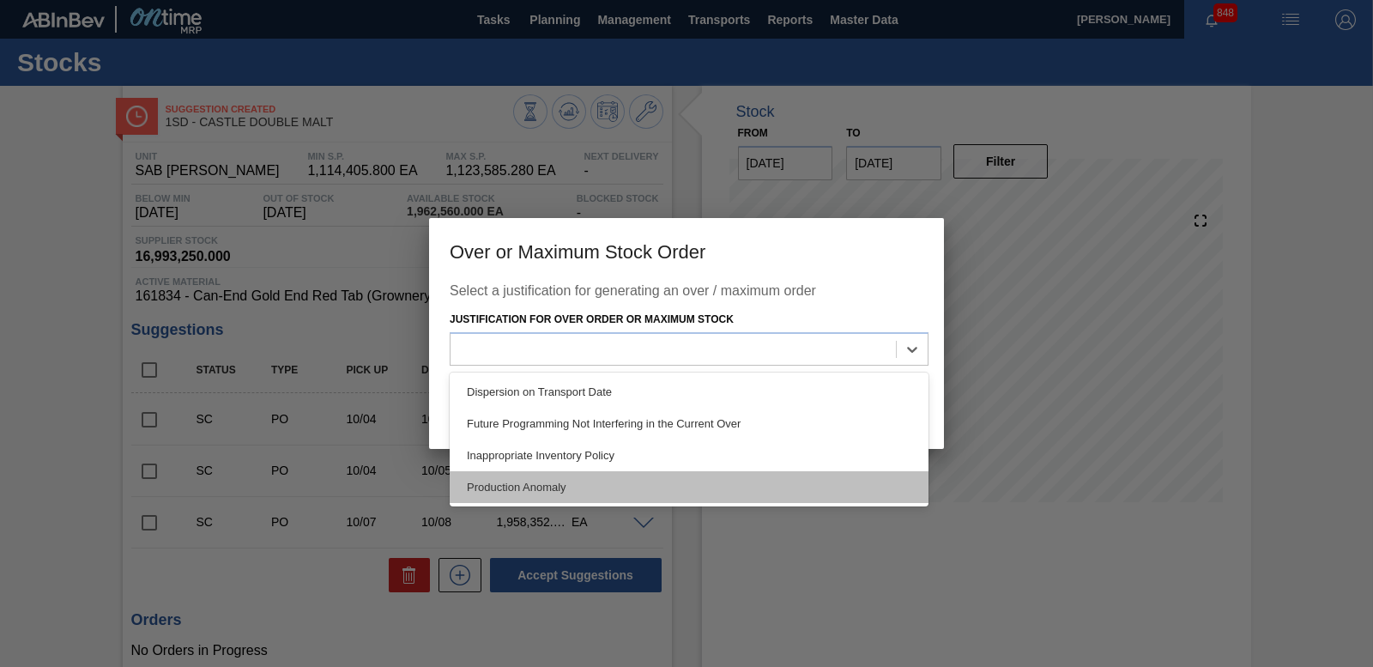
click at [580, 480] on div "Production Anomaly" at bounding box center [689, 487] width 479 height 32
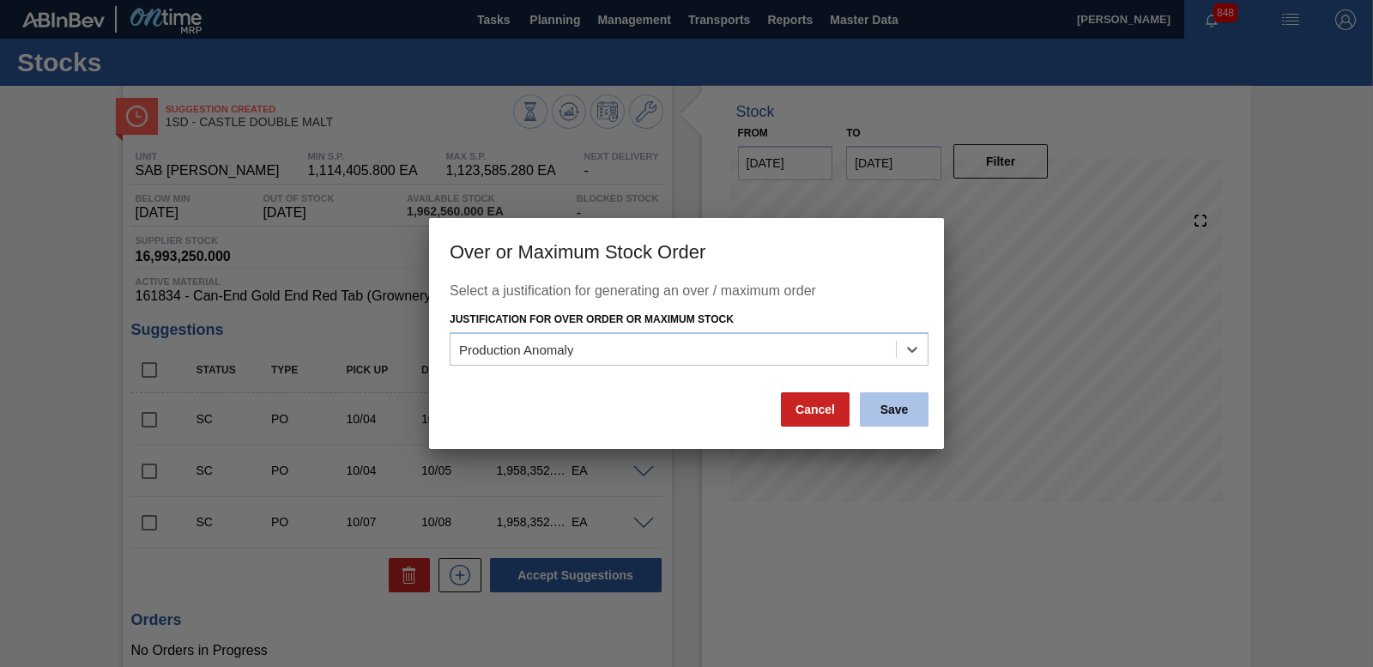
click at [885, 407] on button "Save" at bounding box center [894, 409] width 69 height 34
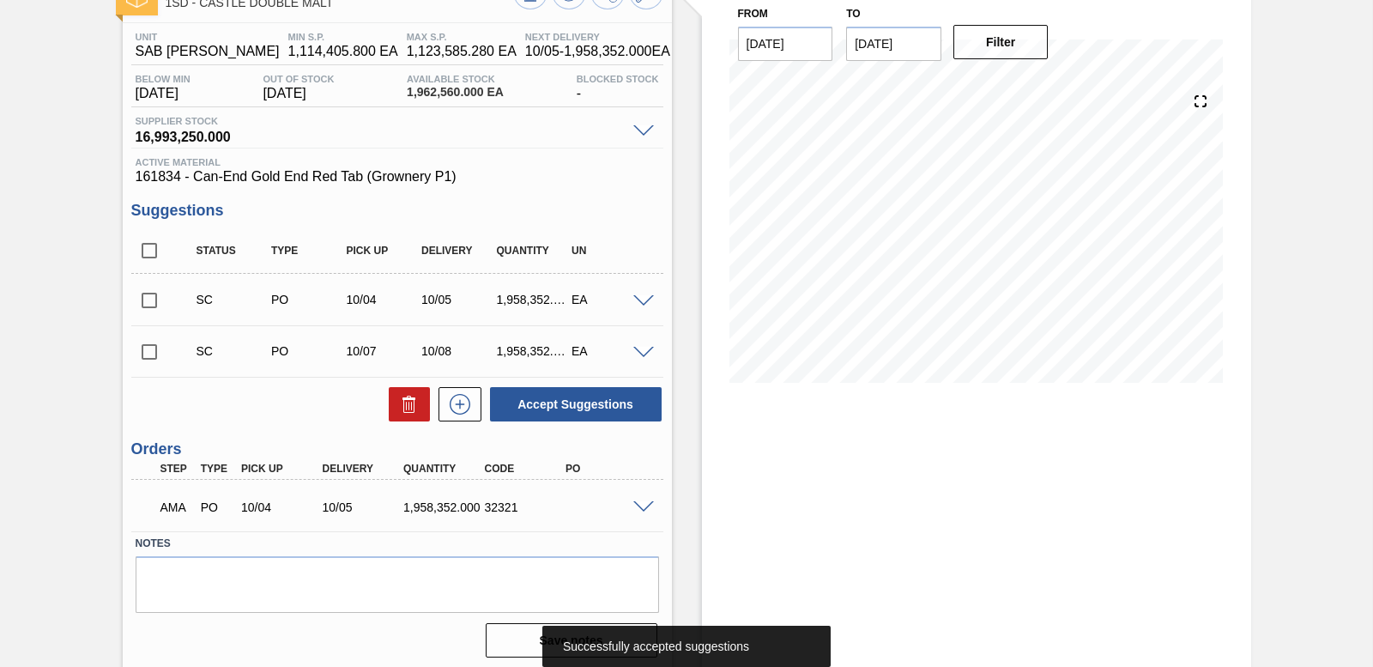
scroll to position [124, 0]
